Goal: Information Seeking & Learning: Check status

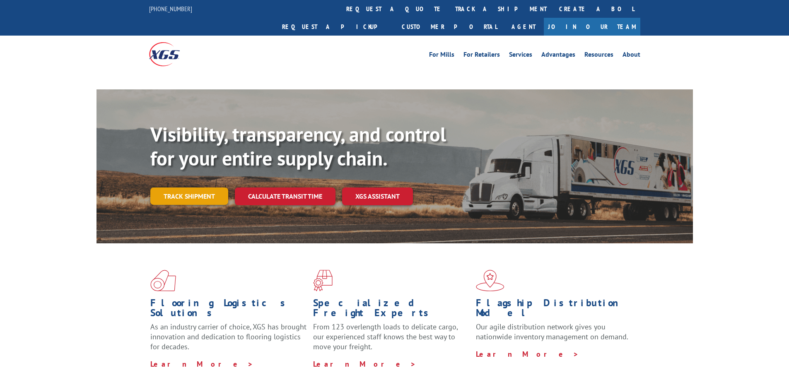
drag, startPoint x: 0, startPoint y: 0, endPoint x: 166, endPoint y: 178, distance: 243.3
click at [166, 188] on link "Track shipment" at bounding box center [189, 196] width 78 height 17
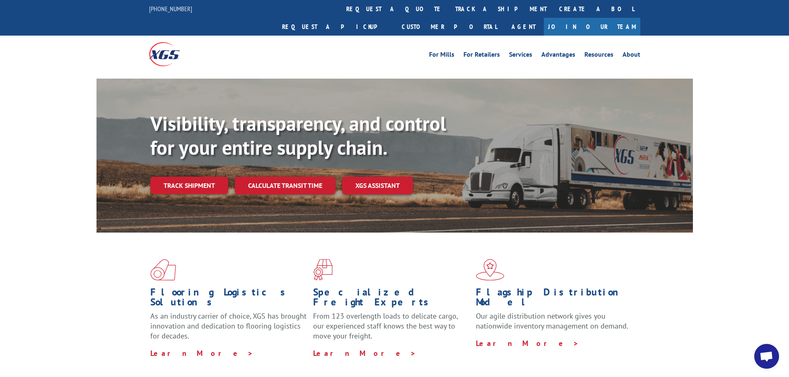
drag, startPoint x: 195, startPoint y: 167, endPoint x: 219, endPoint y: 171, distance: 24.9
click at [194, 177] on link "Track shipment" at bounding box center [189, 185] width 78 height 17
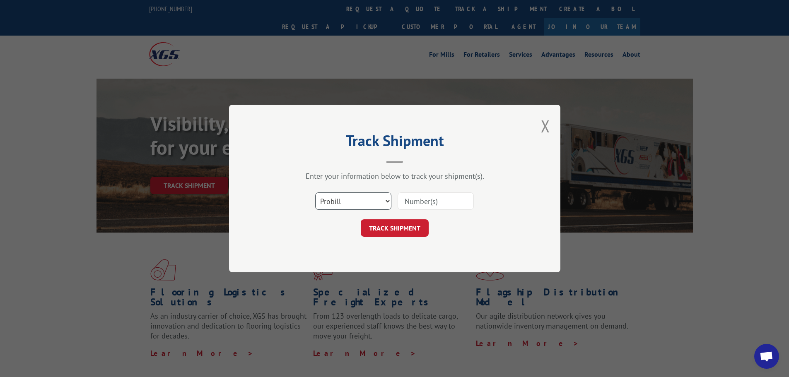
drag, startPoint x: 344, startPoint y: 200, endPoint x: 343, endPoint y: 209, distance: 8.7
click at [344, 200] on select "Select category... Probill BOL PO" at bounding box center [353, 201] width 76 height 17
select select "bol"
click at [315, 193] on select "Select category... Probill BOL PO" at bounding box center [353, 201] width 76 height 17
drag, startPoint x: 411, startPoint y: 204, endPoint x: 406, endPoint y: 205, distance: 4.7
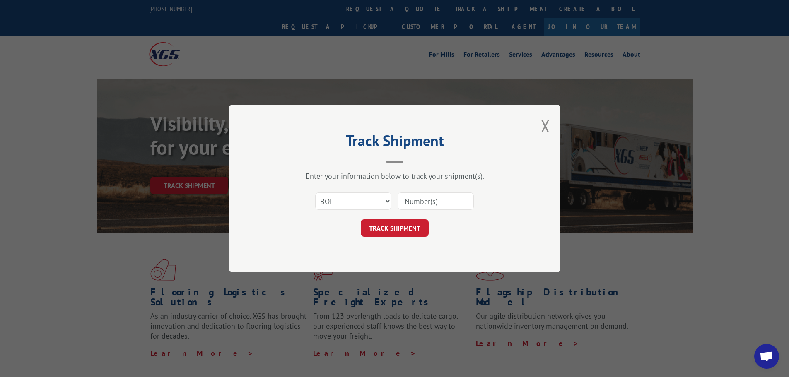
click at [411, 204] on input at bounding box center [436, 201] width 76 height 17
type input "2864669"
click button "TRACK SHIPMENT" at bounding box center [395, 228] width 68 height 17
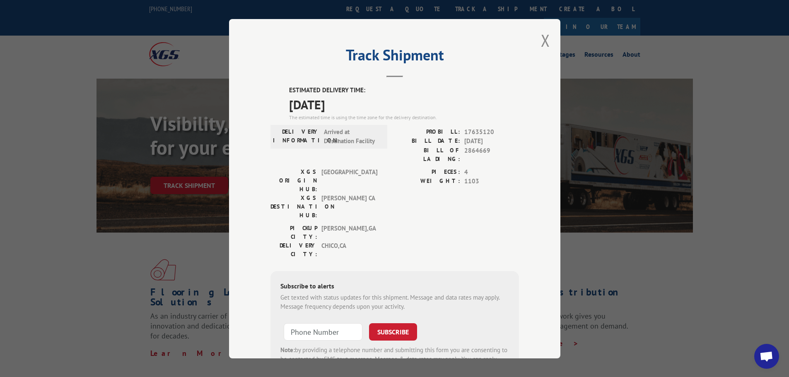
click at [537, 36] on div "Track Shipment ESTIMATED DELIVERY TIME: 10/06/2025 The estimated time is using …" at bounding box center [394, 189] width 331 height 340
click at [541, 37] on button "Close modal" at bounding box center [545, 40] width 9 height 22
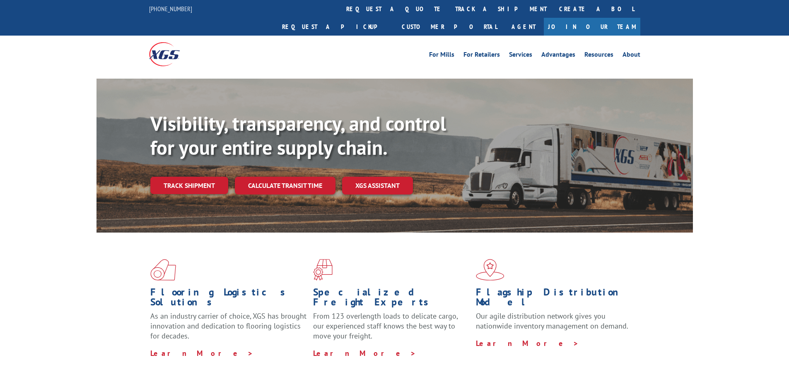
drag, startPoint x: 0, startPoint y: 0, endPoint x: 207, endPoint y: 177, distance: 272.4
click at [207, 177] on div "Visibility, transparency, and control for your entire supply chain. Track shipm…" at bounding box center [421, 170] width 543 height 116
click at [195, 177] on link "Track shipment" at bounding box center [189, 185] width 78 height 17
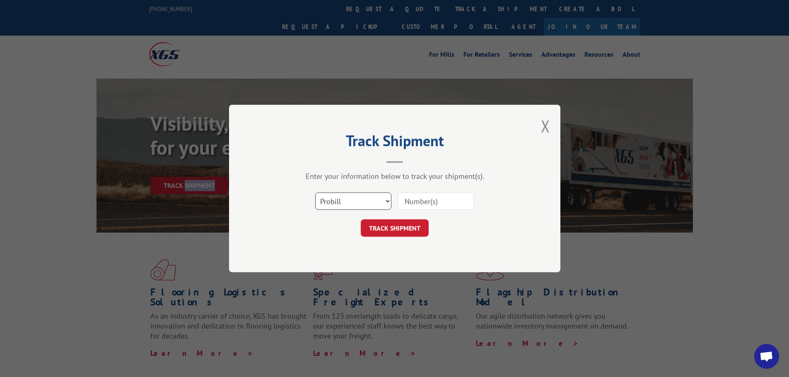
drag, startPoint x: 362, startPoint y: 202, endPoint x: 368, endPoint y: 205, distance: 6.9
click at [362, 202] on select "Select category... Probill BOL PO" at bounding box center [353, 201] width 76 height 17
select select "bol"
click at [315, 193] on select "Select category... Probill BOL PO" at bounding box center [353, 201] width 76 height 17
click at [411, 201] on input at bounding box center [436, 201] width 76 height 17
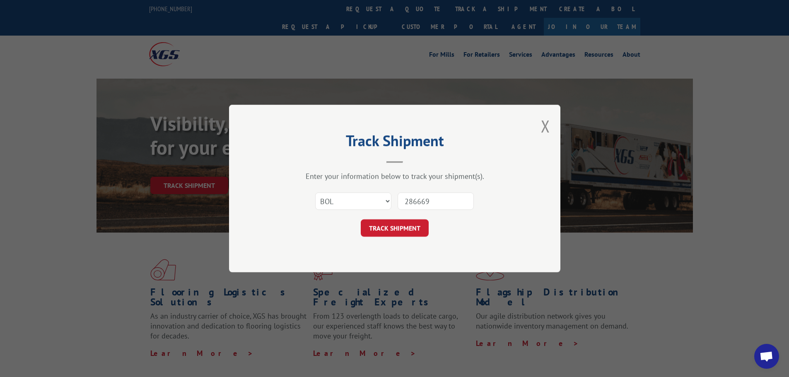
type input "2866694"
click button "TRACK SHIPMENT" at bounding box center [395, 228] width 68 height 17
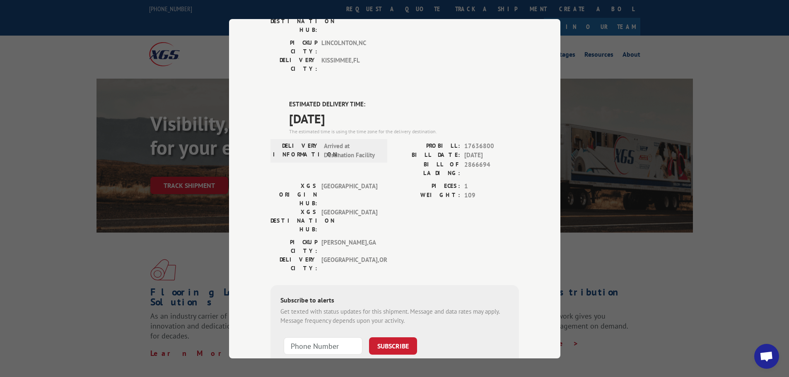
scroll to position [86, 0]
